Goal: Task Accomplishment & Management: Complete application form

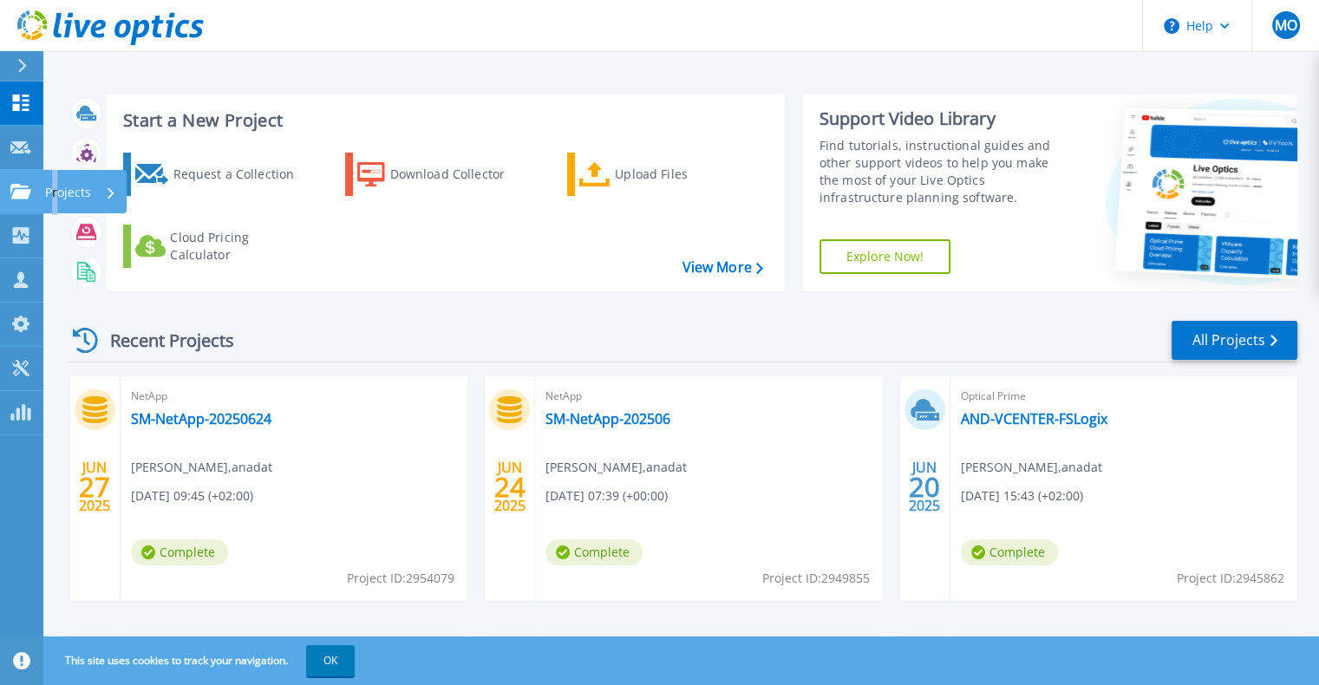
click at [56, 187] on p "Projects" at bounding box center [68, 192] width 46 height 45
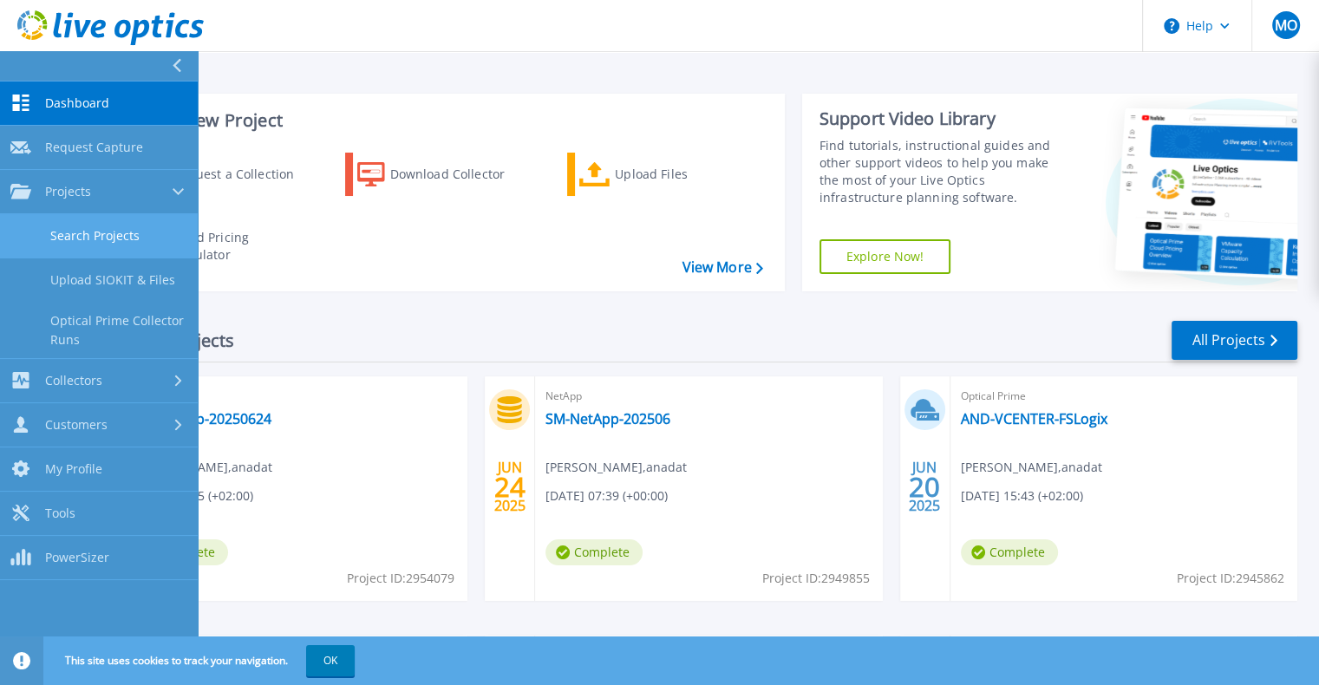
click at [103, 238] on link "Search Projects" at bounding box center [99, 236] width 198 height 44
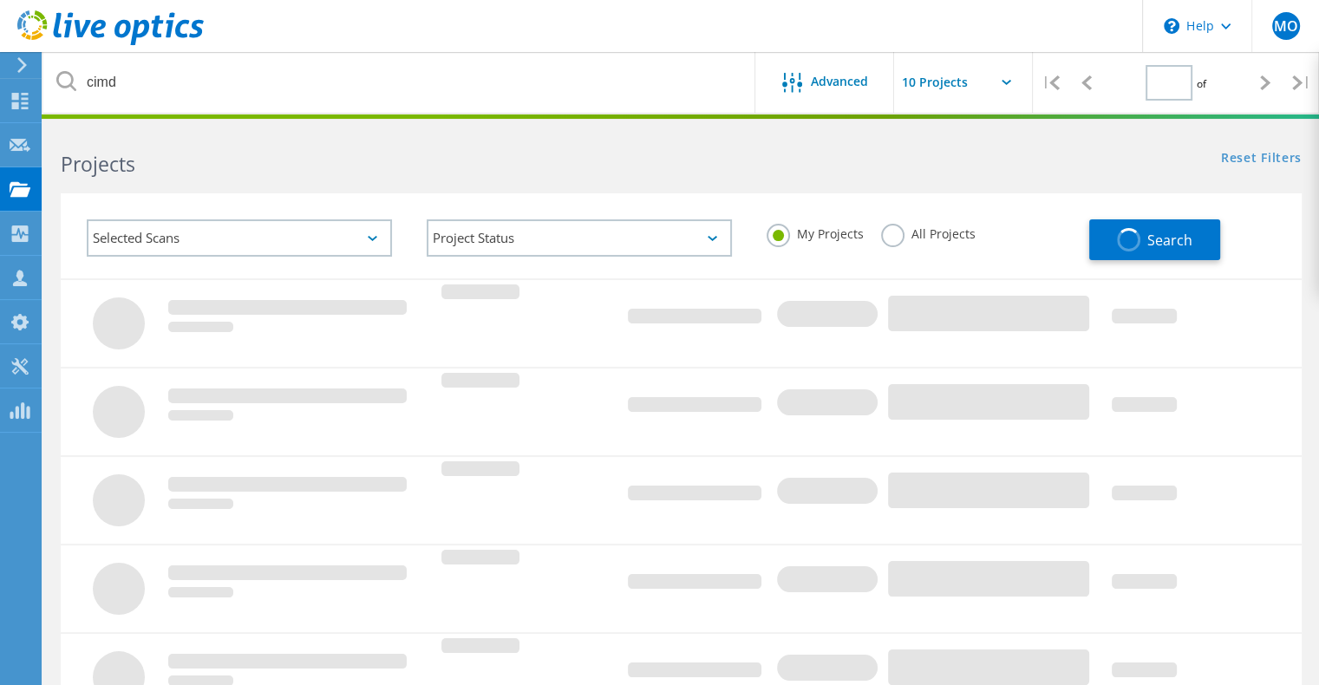
type input "1"
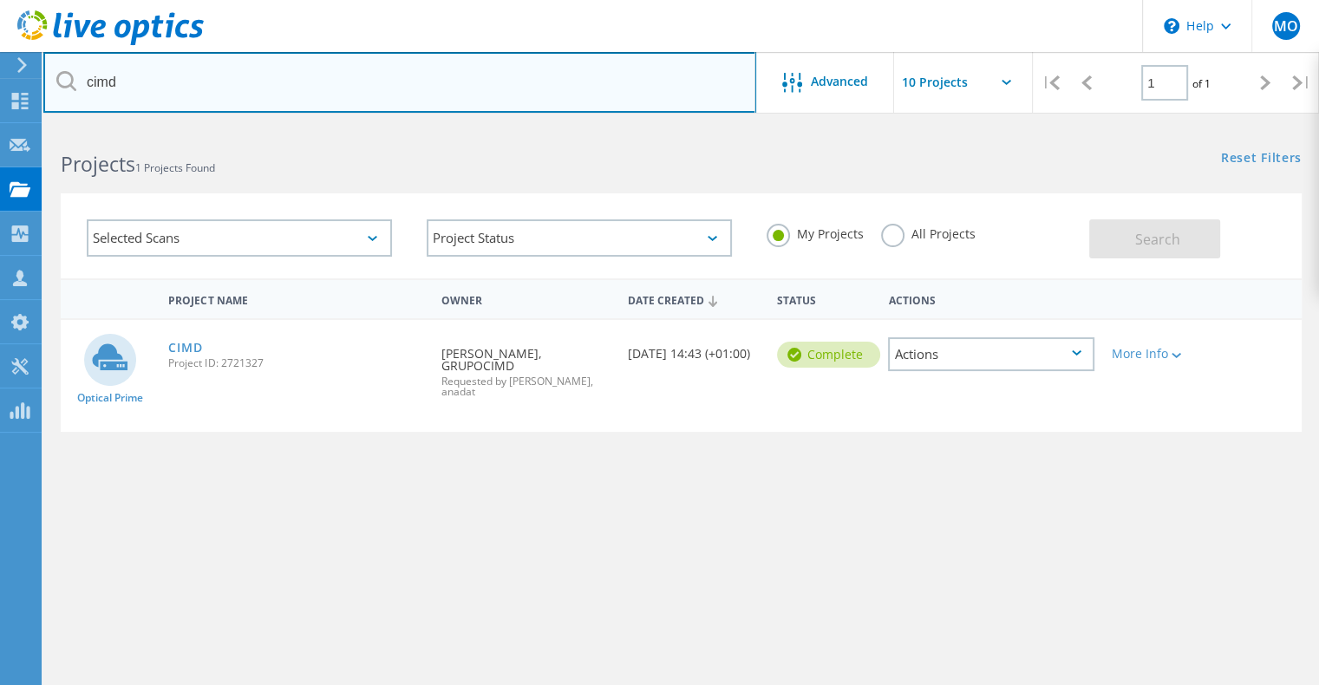
click at [311, 83] on input "cimd" at bounding box center [399, 82] width 713 height 61
type input "c"
type input "seromal"
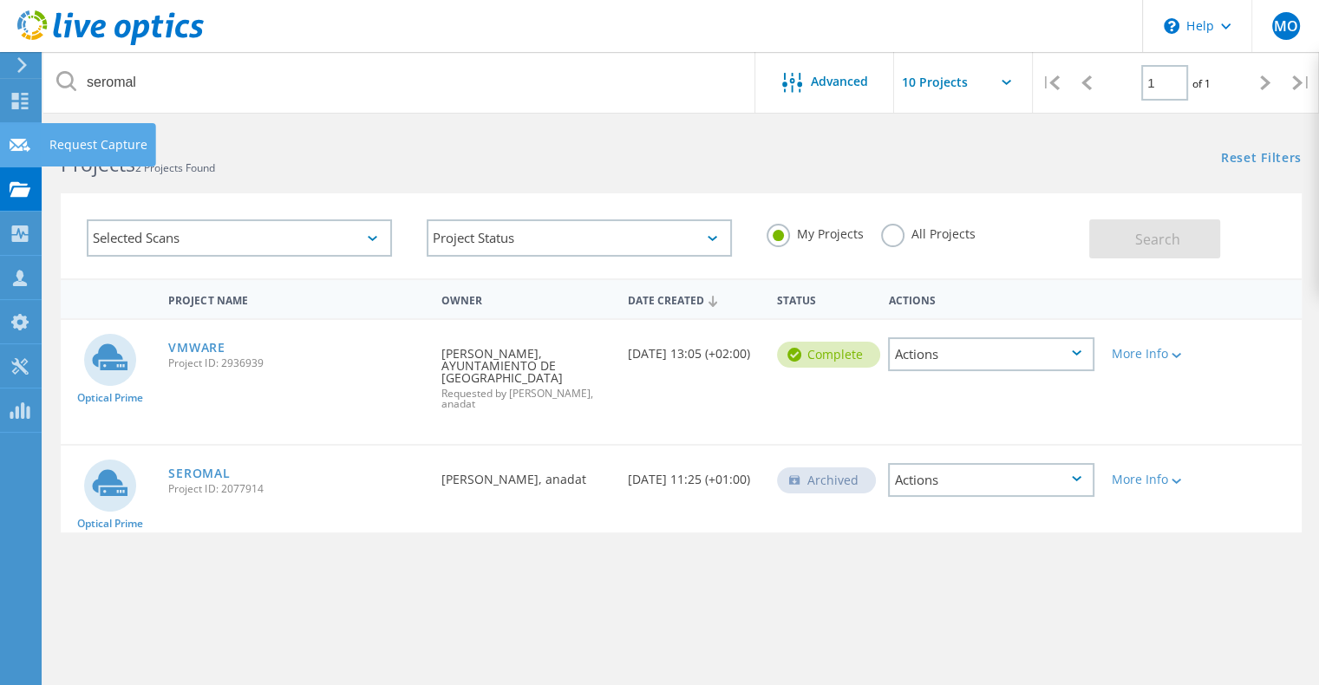
click at [108, 146] on div "Request Capture" at bounding box center [98, 145] width 98 height 12
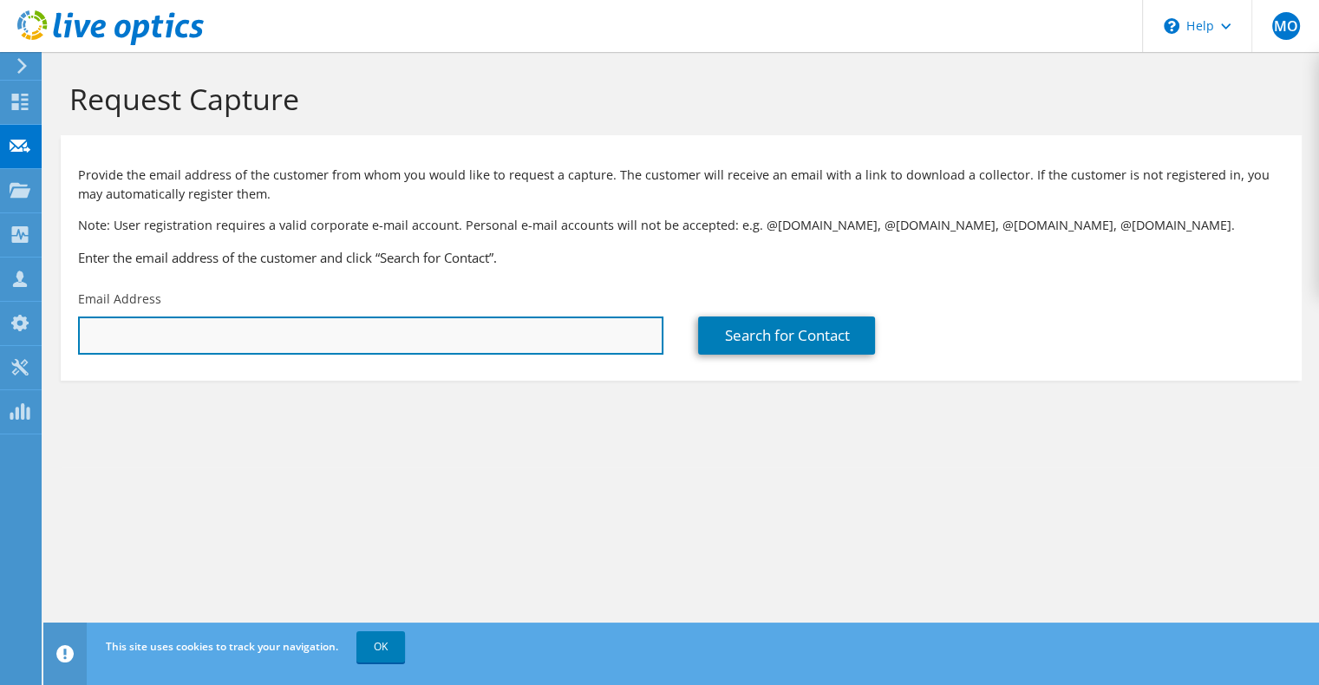
click at [279, 342] on input "text" at bounding box center [370, 336] width 585 height 38
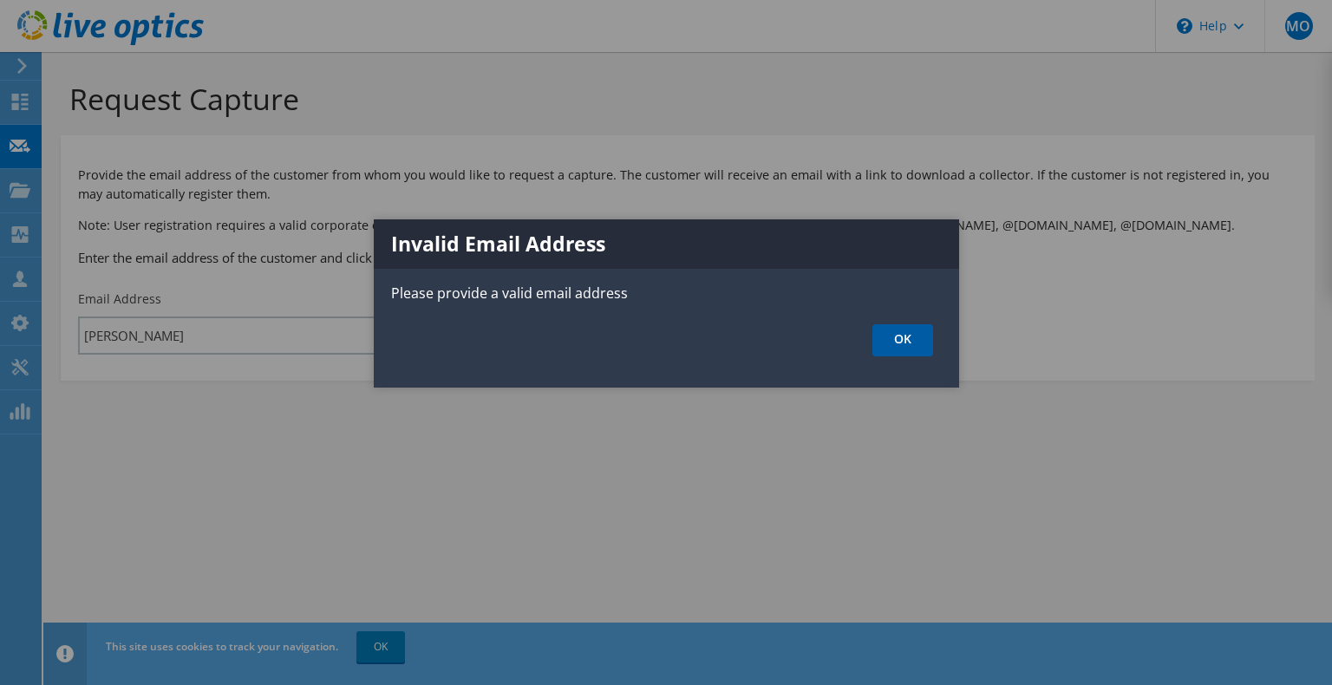
click at [908, 331] on link "OK" at bounding box center [903, 340] width 61 height 32
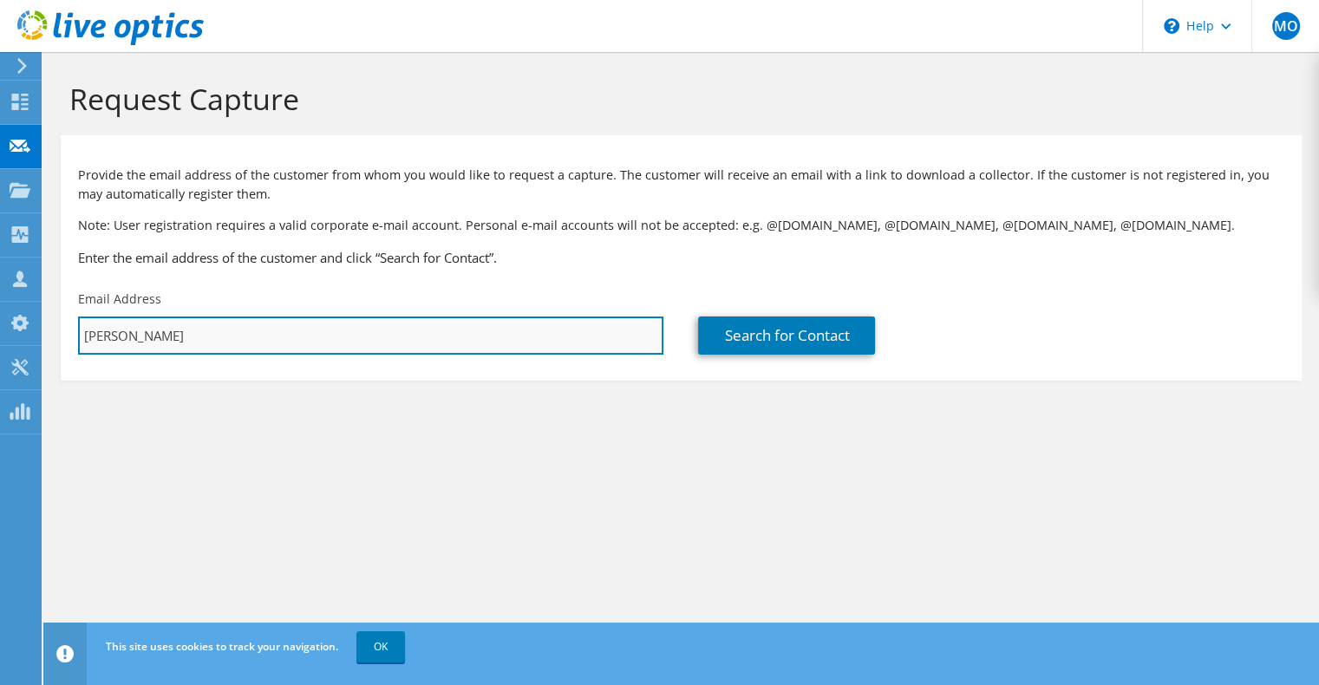
click at [293, 344] on input "[PERSON_NAME]" at bounding box center [370, 336] width 585 height 38
drag, startPoint x: 188, startPoint y: 337, endPoint x: -21, endPoint y: 349, distance: 209.4
click at [0, 349] on html "MO Channel Partner [PERSON_NAME] [PERSON_NAME][EMAIL_ADDRESS][DOMAIN_NAME] anad…" at bounding box center [659, 342] width 1319 height 685
paste input ".[PERSON_NAME][EMAIL_ADDRESS][DOMAIN_NAME]>"
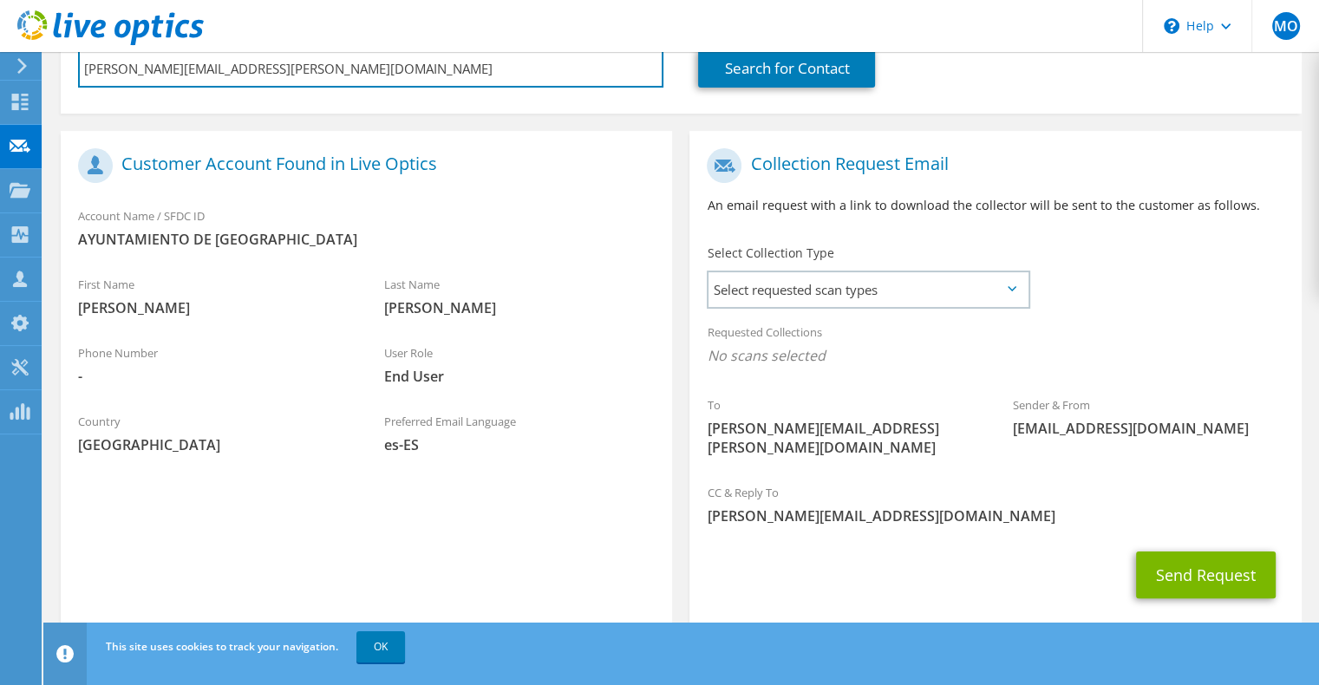
scroll to position [283, 0]
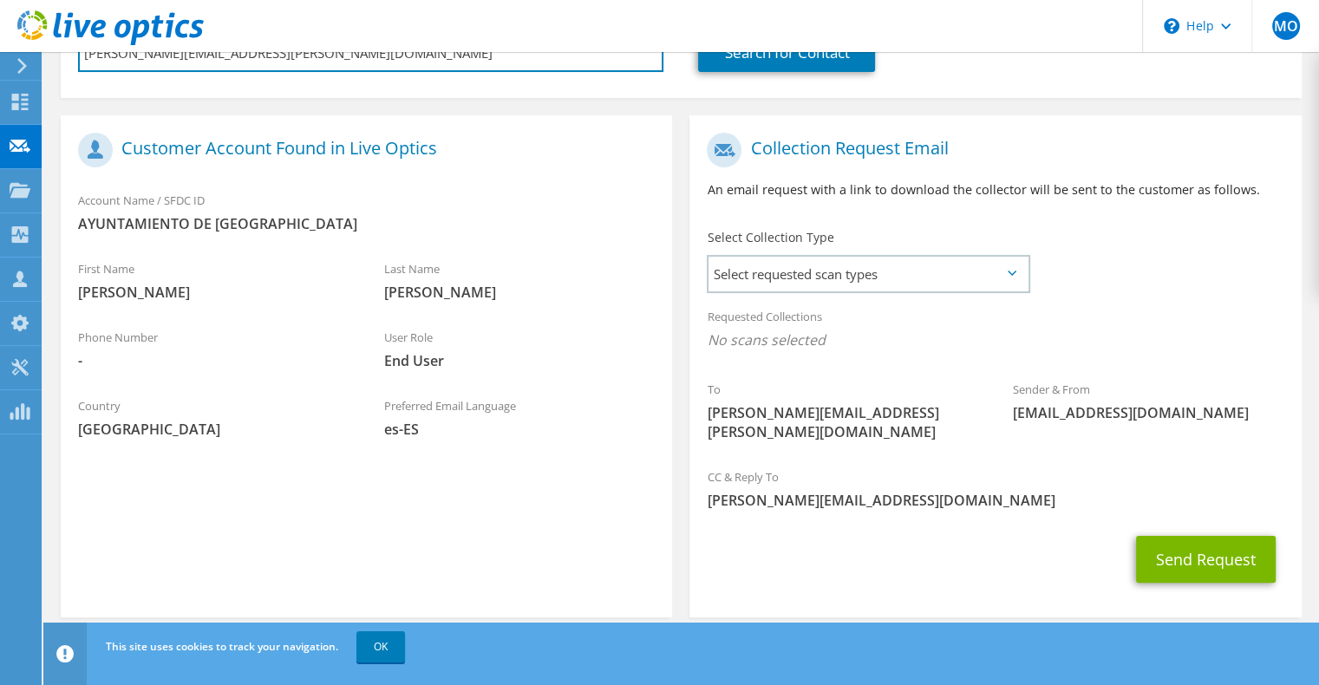
type input "[PERSON_NAME][EMAIL_ADDRESS][PERSON_NAME][DOMAIN_NAME]"
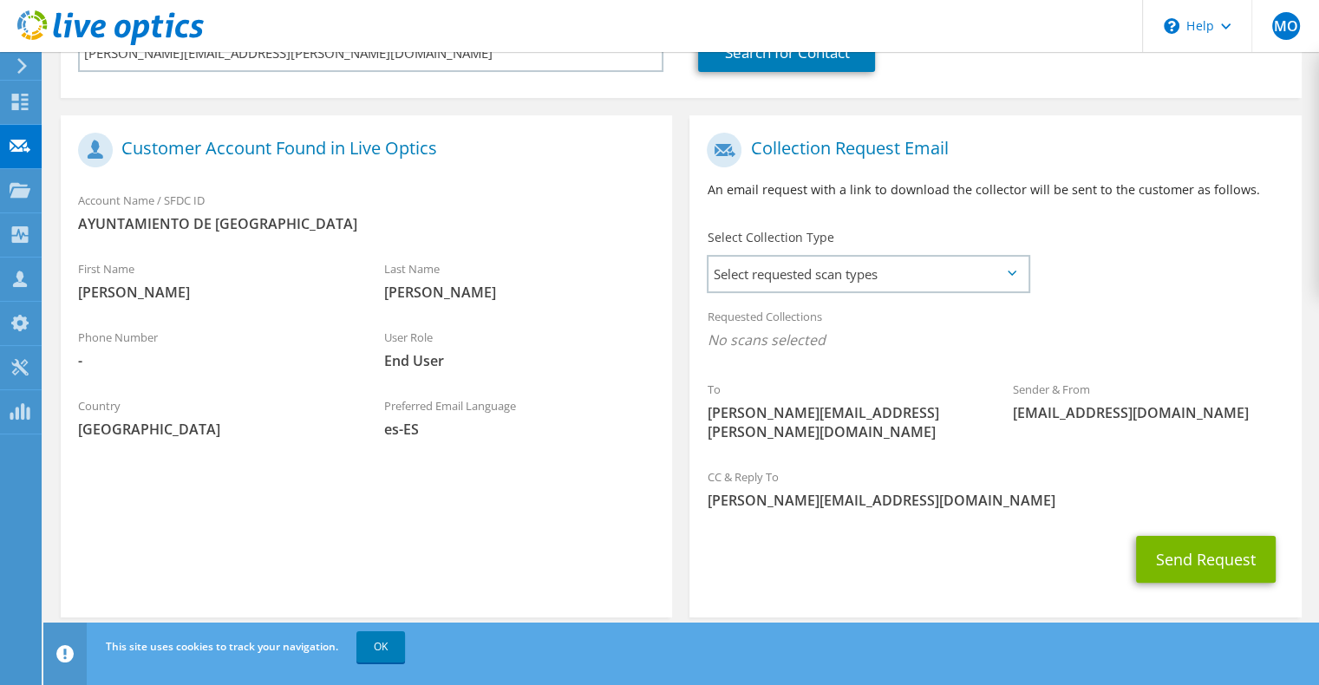
click at [1012, 273] on icon at bounding box center [1012, 273] width 9 height 5
click at [899, 271] on span "Select requested scan types" at bounding box center [868, 274] width 319 height 35
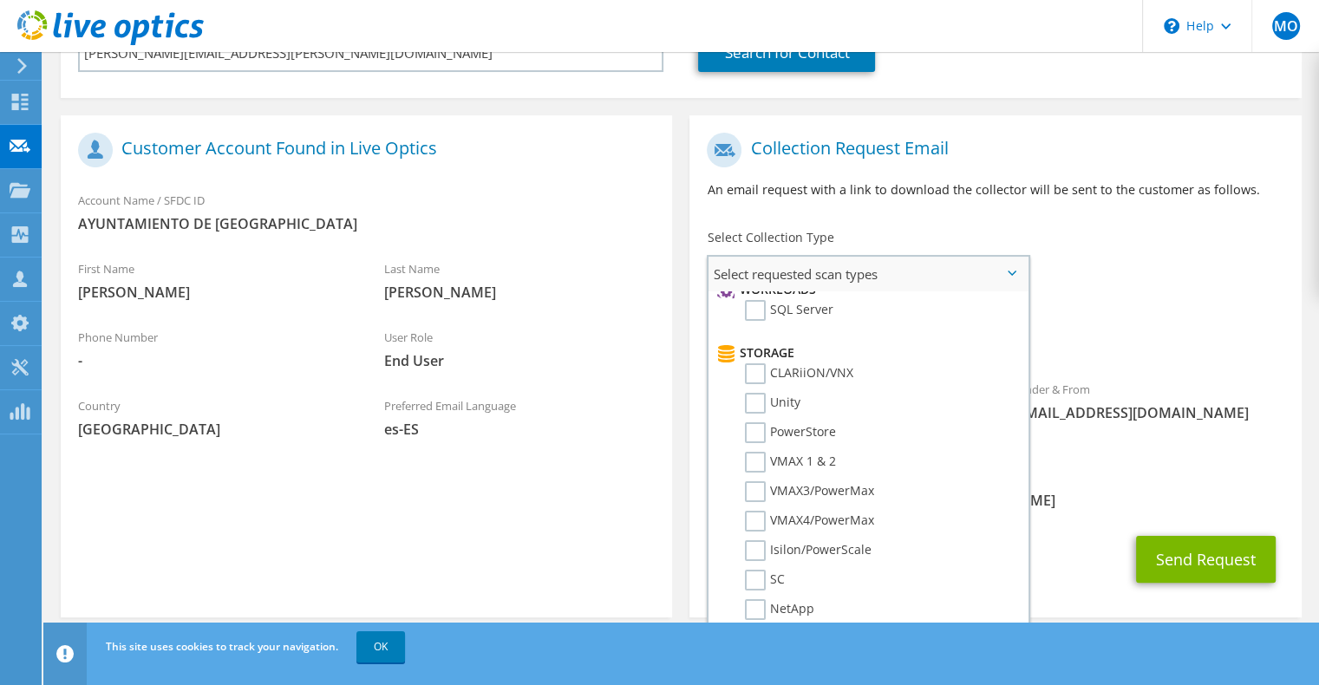
scroll to position [173, 0]
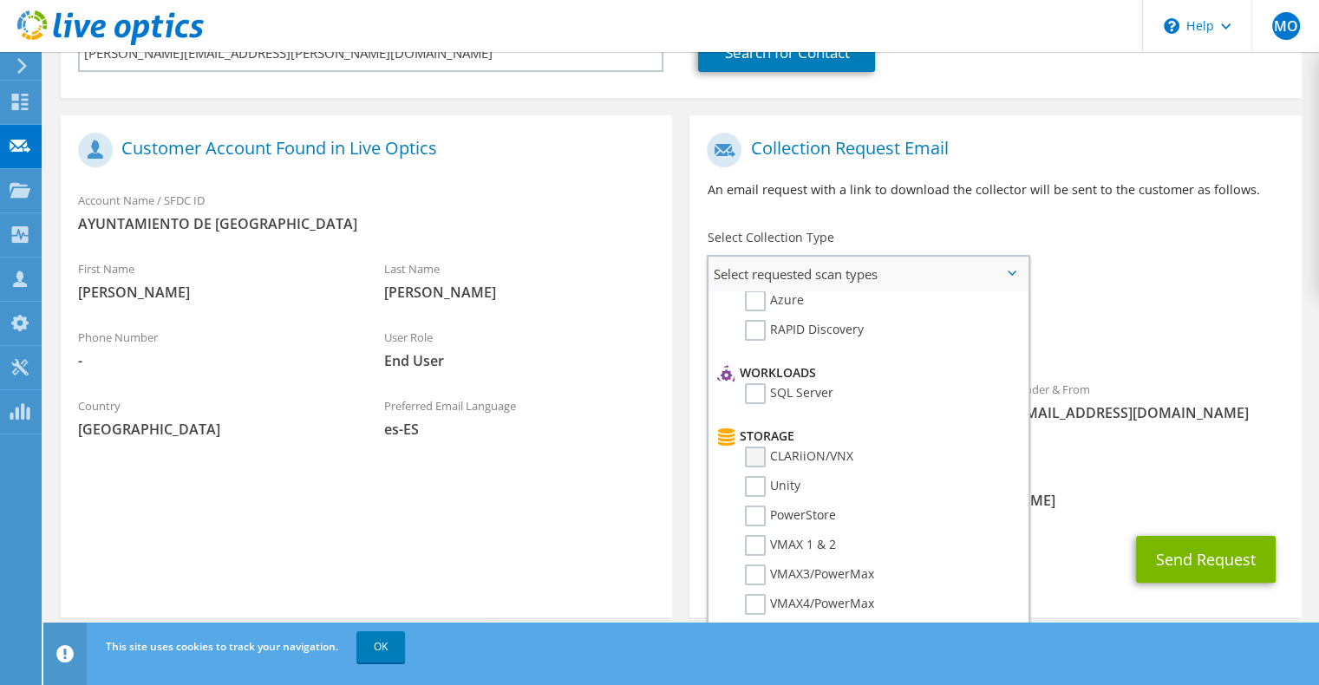
click at [755, 447] on label "CLARiiON/VNX" at bounding box center [799, 457] width 108 height 21
click at [0, 0] on input "CLARiiON/VNX" at bounding box center [0, 0] width 0 height 0
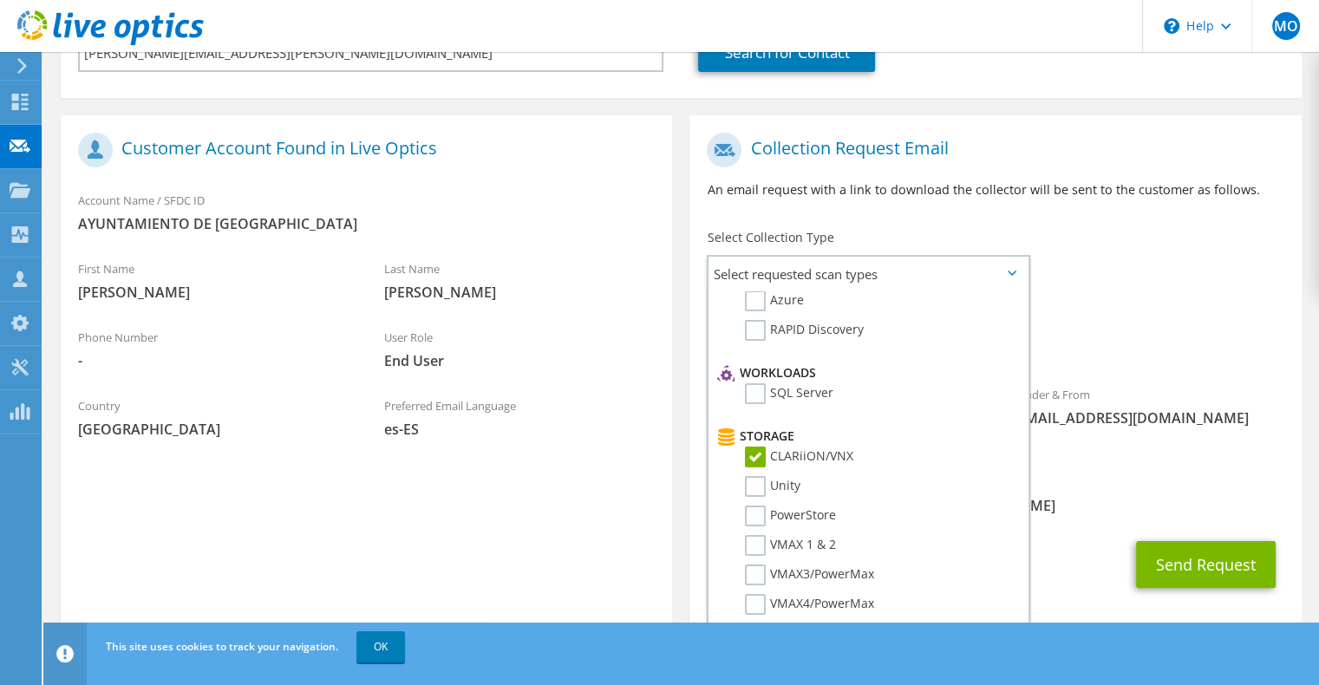
click at [1160, 496] on span "[PERSON_NAME][EMAIL_ADDRESS][DOMAIN_NAME]" at bounding box center [995, 505] width 577 height 19
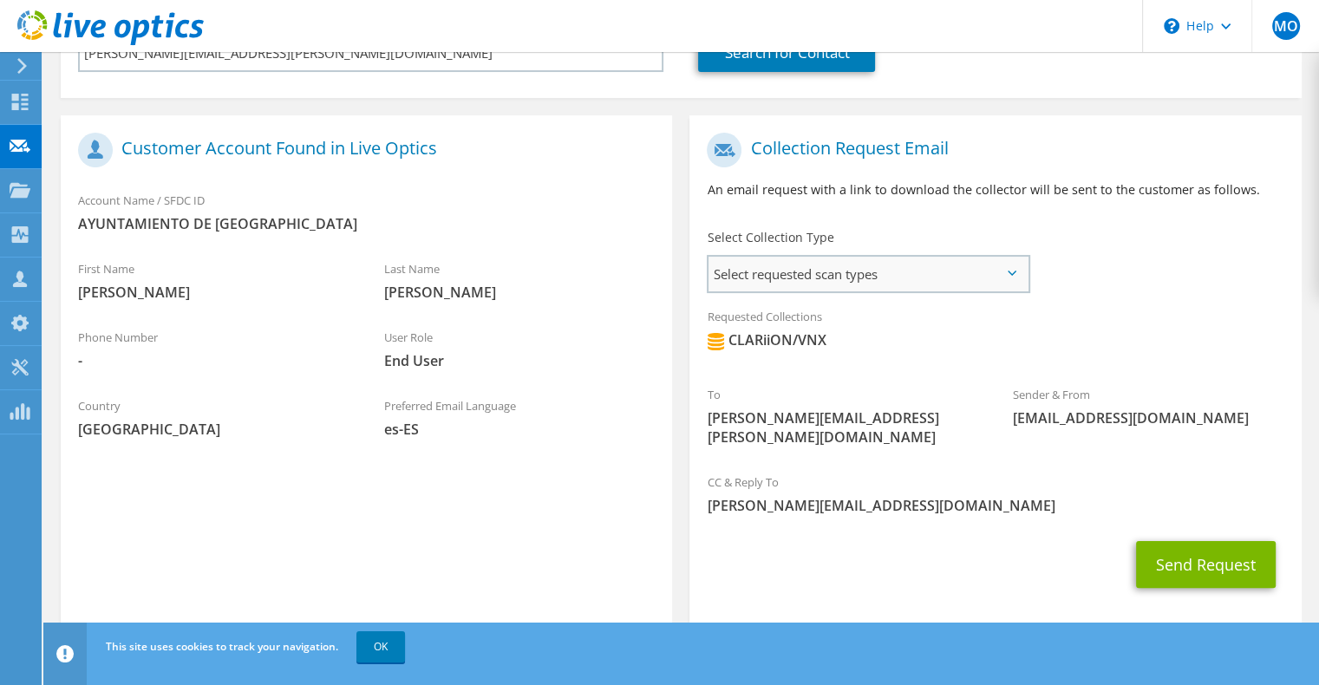
click at [968, 272] on span "Select requested scan types" at bounding box center [868, 274] width 319 height 35
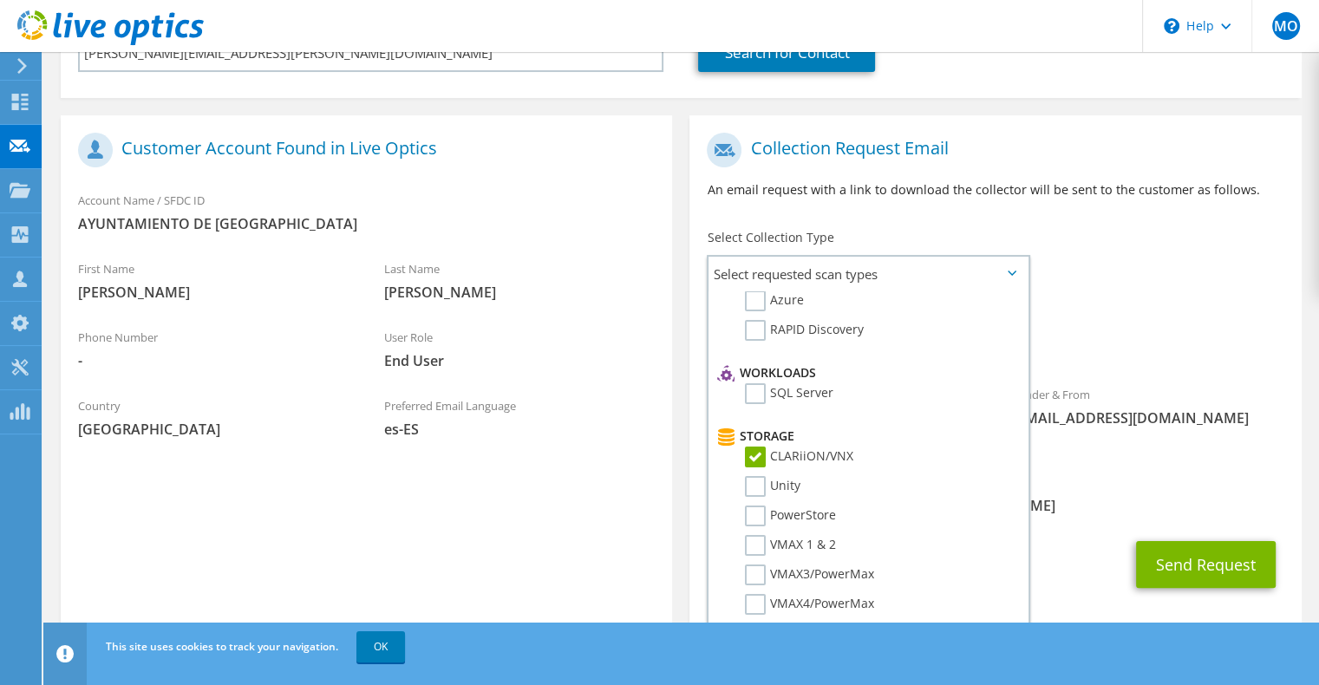
click at [1129, 351] on span "CLARiiON/VNX" at bounding box center [995, 344] width 577 height 29
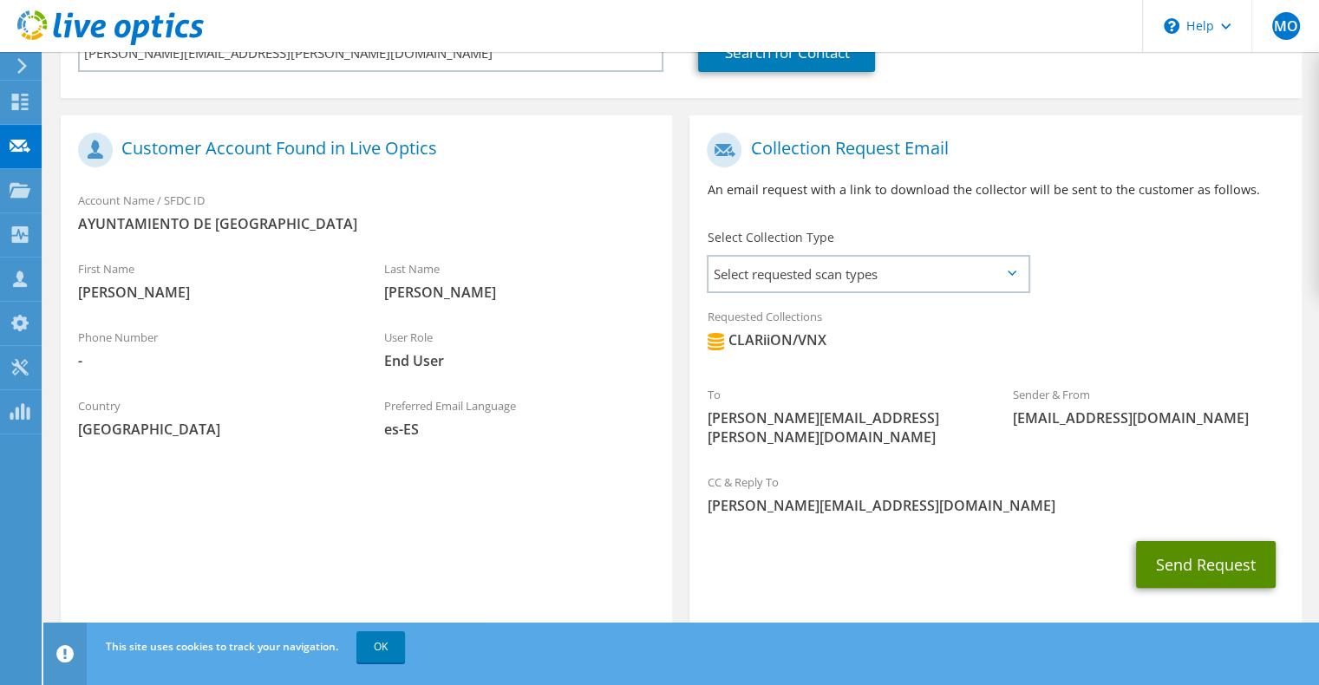
click at [1175, 541] on button "Send Request" at bounding box center [1206, 564] width 140 height 47
